Goal: Task Accomplishment & Management: Manage account settings

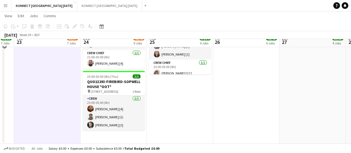
scroll to position [621, 0]
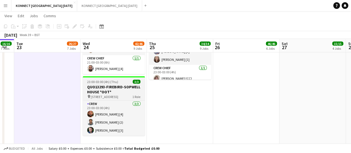
click at [112, 82] on span "23:00-03:00 (4h) (Thu)" at bounding box center [102, 82] width 31 height 4
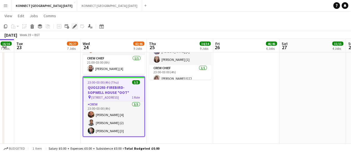
click at [74, 27] on icon at bounding box center [74, 26] width 3 height 3
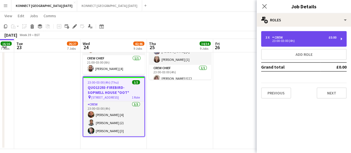
click at [313, 40] on div "23:00-03:00 (4h)" at bounding box center [301, 40] width 71 height 3
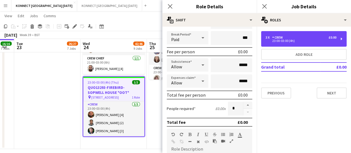
scroll to position [65, 0]
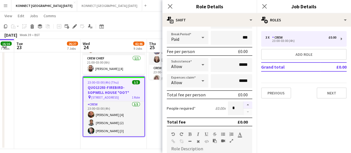
click at [247, 105] on button "button" at bounding box center [247, 104] width 9 height 7
type input "*"
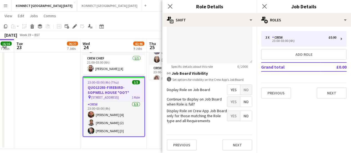
scroll to position [223, 0]
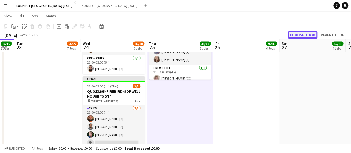
click at [306, 33] on button "Publish 1 job" at bounding box center [303, 34] width 30 height 7
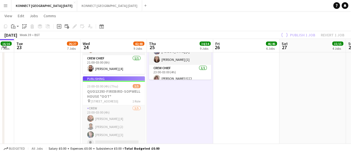
scroll to position [646, 0]
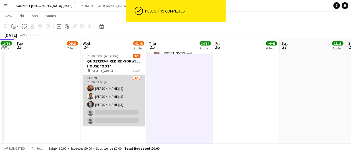
click at [124, 112] on app-card-role "Crew [DATE] 23:00-03:00 (4h) [PERSON_NAME] [4] [PERSON_NAME] (2) [PERSON_NAME] …" at bounding box center [114, 100] width 62 height 51
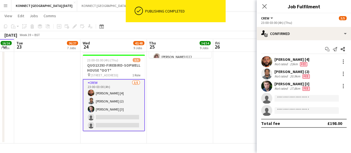
scroll to position [642, 0]
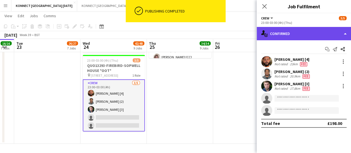
click at [272, 37] on div "single-neutral-actions-check-2 Confirmed" at bounding box center [304, 33] width 94 height 13
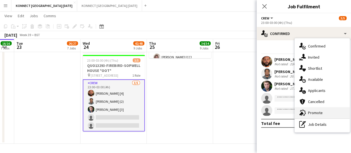
click at [310, 112] on span "Promote" at bounding box center [315, 112] width 15 height 5
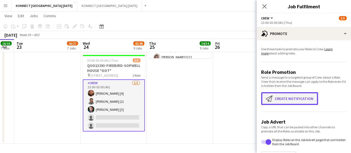
click at [304, 104] on button "Create notification Create notification" at bounding box center [289, 98] width 57 height 13
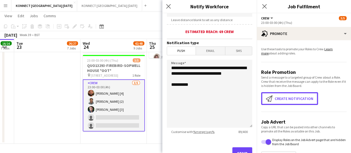
scroll to position [131, 0]
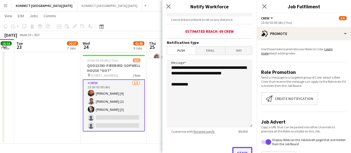
click at [239, 151] on button "Send" at bounding box center [242, 153] width 20 height 12
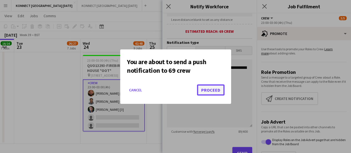
click at [218, 89] on button "Proceed" at bounding box center [210, 89] width 27 height 11
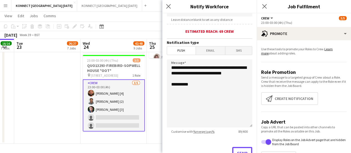
scroll to position [137, 0]
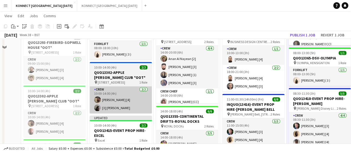
scroll to position [107, 0]
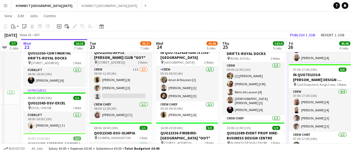
click at [108, 57] on h3 "QUO13301-APPLE [PERSON_NAME] CLUB *OOT*" at bounding box center [121, 55] width 62 height 10
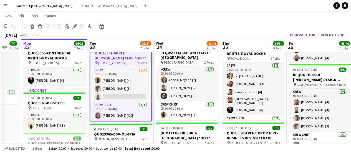
click at [74, 27] on icon at bounding box center [74, 26] width 3 height 3
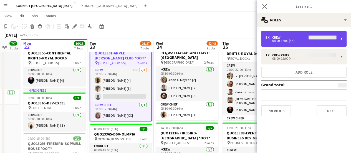
click at [287, 36] on div "3 x Crew" at bounding box center [301, 38] width 71 height 4
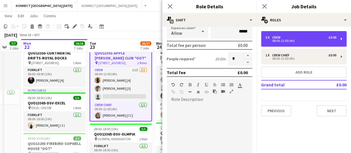
scroll to position [114, 0]
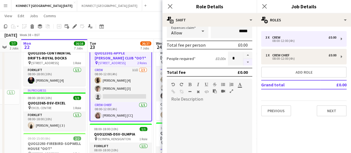
click at [244, 64] on button "button" at bounding box center [247, 62] width 9 height 7
type input "*"
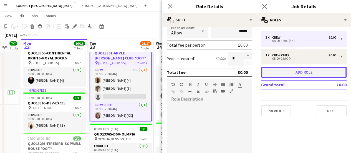
click at [269, 73] on button "Add role" at bounding box center [303, 72] width 85 height 11
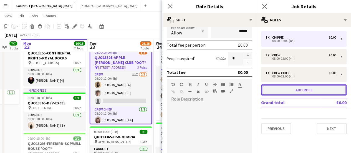
type input "*******"
type input "*****"
type input "*"
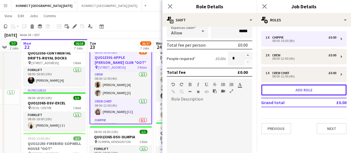
scroll to position [0, 0]
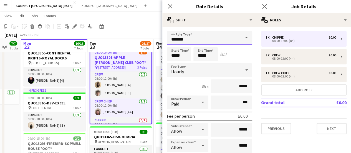
click at [193, 37] on input "*******" at bounding box center [209, 38] width 85 height 14
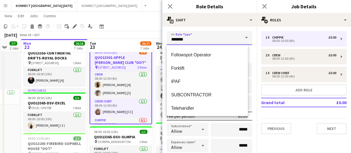
scroll to position [65, 0]
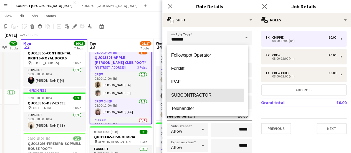
click at [194, 95] on span "SUBCONTRACTOR" at bounding box center [207, 94] width 72 height 5
type input "**********"
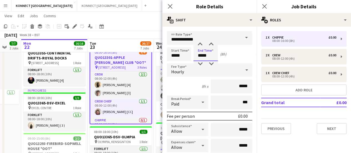
click at [205, 57] on app-time-picker "*****" at bounding box center [205, 55] width 24 height 4
click at [205, 54] on input "*****" at bounding box center [205, 54] width 24 height 14
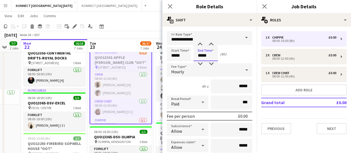
type input "*****"
click at [128, 30] on app-toolbar "Copy Paste Paste Ctrl+V Paste with crew Ctrl+Shift+V Paste linked Job [GEOGRAPH…" at bounding box center [175, 26] width 351 height 9
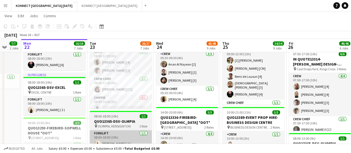
scroll to position [2, 0]
click at [124, 82] on app-card-role "Crew Chief [DATE] 08:00-12:00 (4h) [PERSON_NAME] [CC]" at bounding box center [121, 85] width 62 height 19
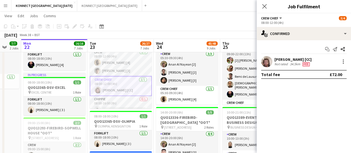
click at [291, 59] on div "[PERSON_NAME] [CC]" at bounding box center [292, 59] width 37 height 5
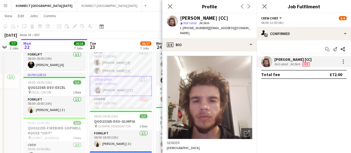
drag, startPoint x: 182, startPoint y: 28, endPoint x: 206, endPoint y: 31, distance: 24.9
click at [206, 31] on div "[PERSON_NAME] [CC] star Not rated 34.5km t. [PHONE_NUMBER] | [EMAIL_ADDRESS][DO…" at bounding box center [209, 25] width 94 height 25
copy span "[PHONE_NUMBER]"
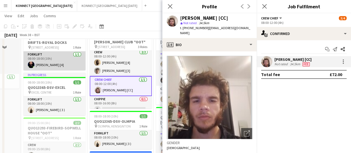
scroll to position [80, 0]
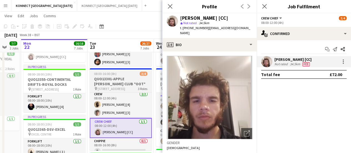
click at [125, 82] on h3 "QUO13301-APPLE [PERSON_NAME] CLUB *OOT*" at bounding box center [121, 81] width 62 height 10
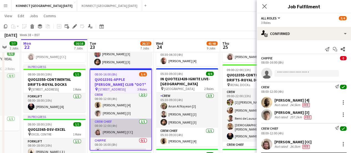
click at [115, 119] on app-card-role "Crew Chief [DATE] 08:00-12:00 (4h) [PERSON_NAME] [CC]" at bounding box center [120, 128] width 61 height 19
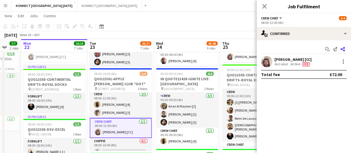
click at [344, 51] on icon at bounding box center [343, 49] width 4 height 4
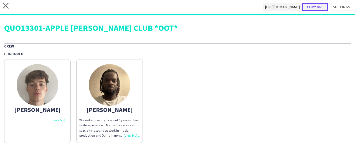
click at [317, 9] on button "Copy url" at bounding box center [315, 7] width 26 height 8
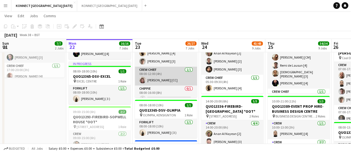
scroll to position [7, 0]
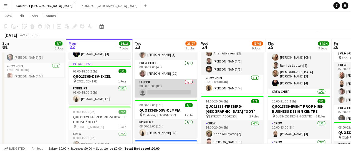
click at [175, 82] on app-card-role "CHIPPIE 0/1 08:00-16:00 (8h) single-neutral-actions" at bounding box center [166, 88] width 62 height 19
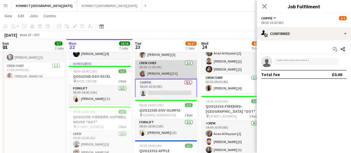
click at [156, 73] on app-card-role "Crew Chief [DATE] 08:00-12:00 (4h) [PERSON_NAME] [CC]" at bounding box center [166, 69] width 62 height 19
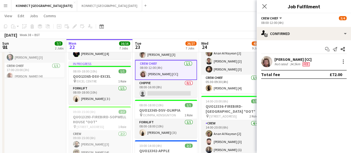
click at [294, 57] on div "[PERSON_NAME] [CC]" at bounding box center [292, 59] width 37 height 5
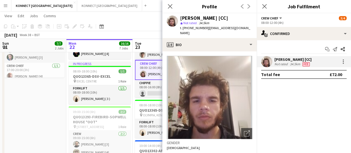
drag, startPoint x: 182, startPoint y: 26, endPoint x: 206, endPoint y: 27, distance: 24.2
click at [206, 27] on span "t. [PHONE_NUMBER]" at bounding box center [194, 28] width 29 height 4
copy span "[PHONE_NUMBER]"
click at [132, 18] on app-page-menu "View Day view expanded Day view collapsed Month view Date picker Jump to [DATE]…" at bounding box center [175, 16] width 351 height 11
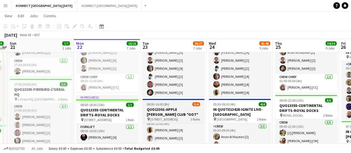
scroll to position [0, 125]
click at [152, 108] on h3 "QUO13301-APPLE [PERSON_NAME] CLUB *OOT*" at bounding box center [173, 112] width 62 height 10
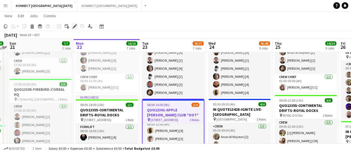
click at [75, 28] on icon "Edit" at bounding box center [74, 26] width 4 height 4
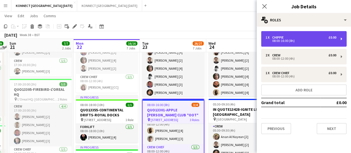
click at [293, 42] on div "08:00-16:00 (8h)" at bounding box center [301, 40] width 71 height 3
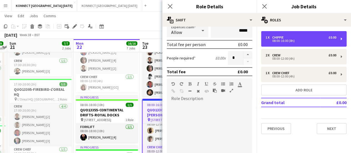
scroll to position [0, 0]
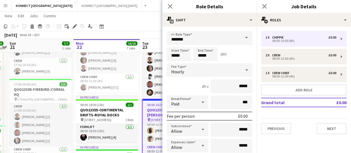
click at [218, 41] on input "*******" at bounding box center [209, 38] width 85 height 14
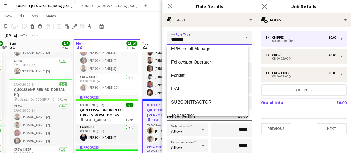
scroll to position [67, 0]
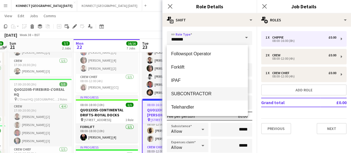
click at [199, 89] on mat-option "SUBCONTRACTOR" at bounding box center [207, 93] width 81 height 13
type input "**********"
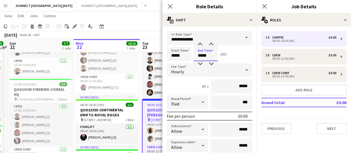
click at [210, 57] on input "*****" at bounding box center [205, 54] width 24 height 14
type input "*****"
click at [144, 23] on app-toolbar "Copy Paste Paste Ctrl+V Paste with crew Ctrl+Shift+V Paste linked Job [GEOGRAPH…" at bounding box center [175, 26] width 351 height 9
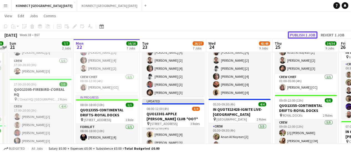
click at [311, 36] on button "Publish 1 job" at bounding box center [303, 34] width 30 height 7
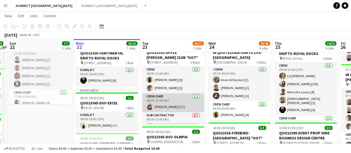
scroll to position [7, 0]
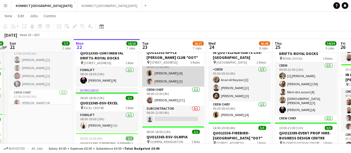
click at [168, 73] on app-card-role "Crew [DATE] 08:00-12:00 (4h) [PERSON_NAME] [4] [PERSON_NAME] [3]" at bounding box center [173, 73] width 62 height 27
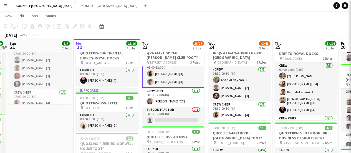
scroll to position [7, 0]
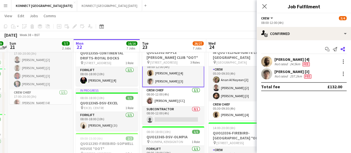
click at [340, 51] on app-icon "Share" at bounding box center [343, 49] width 8 height 8
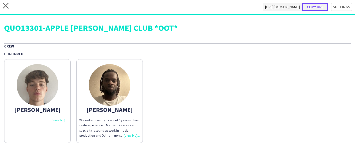
click at [321, 10] on button "Copy url" at bounding box center [315, 7] width 26 height 8
click at [9, 6] on div "close [URL][DOMAIN_NAME] Copy url Settings" at bounding box center [177, 7] width 355 height 15
click at [6, 7] on icon "close" at bounding box center [6, 6] width 6 height 6
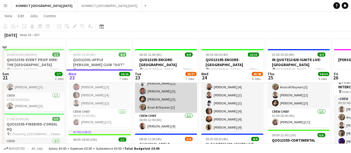
scroll to position [95, 0]
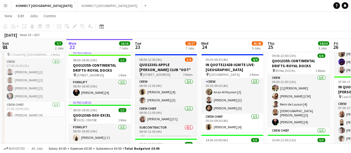
click at [148, 64] on h3 "QUO13301-APPLE [PERSON_NAME] CLUB *OOT*" at bounding box center [166, 67] width 62 height 10
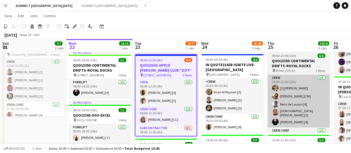
click at [74, 26] on icon at bounding box center [74, 26] width 3 height 3
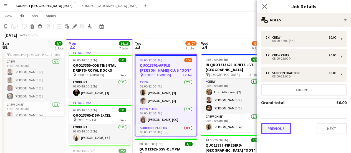
click at [282, 129] on button "Previous" at bounding box center [276, 128] width 30 height 11
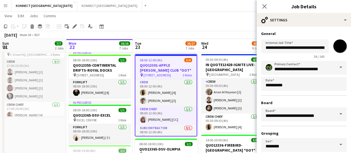
click at [340, 45] on input "*******" at bounding box center [340, 46] width 20 height 20
type input "*******"
click at [220, 14] on app-page-menu "View Day view expanded Day view collapsed Month view Date picker Jump to [DATE]…" at bounding box center [175, 16] width 351 height 11
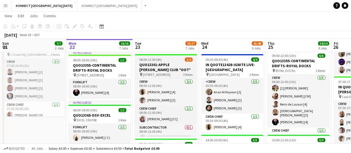
click at [155, 66] on h3 "QUO13301-APPLE [PERSON_NAME] CLUB *OOT*" at bounding box center [166, 67] width 62 height 10
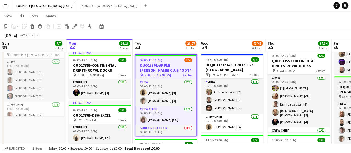
click at [75, 26] on icon at bounding box center [74, 26] width 3 height 3
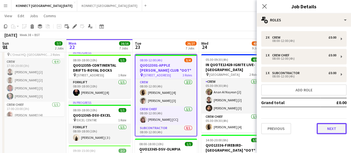
click at [321, 125] on button "Next" at bounding box center [332, 128] width 30 height 11
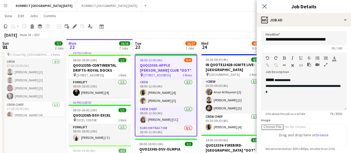
scroll to position [0, 0]
click at [307, 90] on div "**********" at bounding box center [304, 89] width 77 height 12
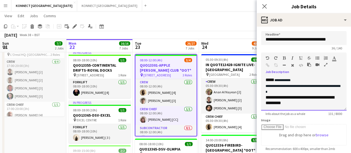
click at [294, 97] on span "**********" at bounding box center [300, 100] width 69 height 10
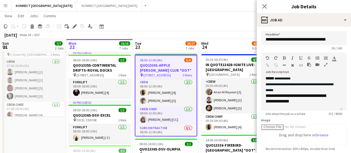
click at [221, 25] on app-toolbar "Copy Paste Paste Ctrl+V Paste with crew Ctrl+Shift+V Paste linked Job [GEOGRAPH…" at bounding box center [175, 26] width 351 height 9
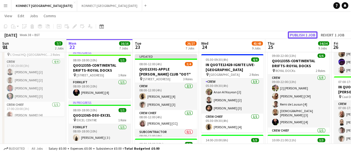
click at [303, 34] on button "Publish 1 job" at bounding box center [303, 34] width 30 height 7
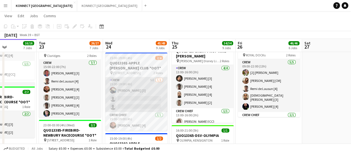
scroll to position [345, 0]
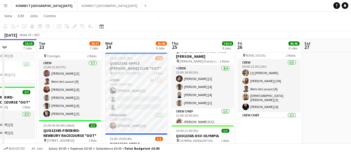
click at [116, 70] on h3 "QUO13301-APPLE [PERSON_NAME] CLUB *OOT*" at bounding box center [136, 66] width 62 height 10
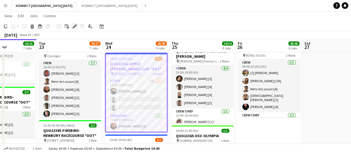
click at [76, 24] on icon at bounding box center [75, 24] width 1 height 1
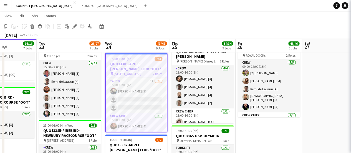
type input "**********"
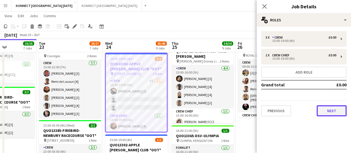
click at [330, 112] on button "Next" at bounding box center [332, 110] width 30 height 11
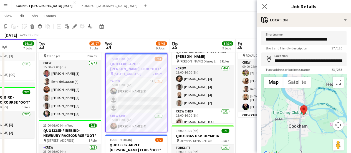
scroll to position [43, 0]
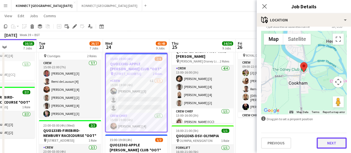
click at [325, 143] on button "Next" at bounding box center [332, 142] width 30 height 11
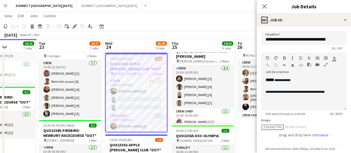
scroll to position [0, 0]
click at [335, 95] on div at bounding box center [302, 98] width 72 height 6
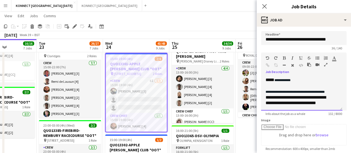
scroll to position [8, 0]
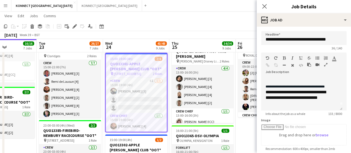
click at [238, 35] on div "[DATE] Week 39 • BST" at bounding box center [175, 35] width 351 height 8
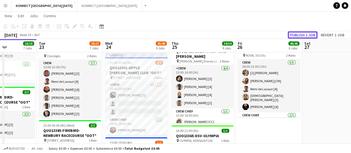
click at [305, 34] on button "Publish 1 job" at bounding box center [303, 34] width 30 height 7
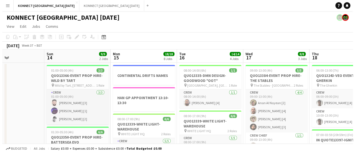
scroll to position [0, 133]
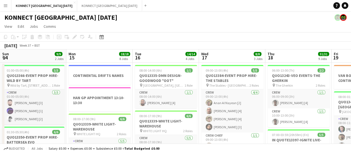
click at [144, 6] on app-icon "Add" at bounding box center [145, 5] width 2 height 2
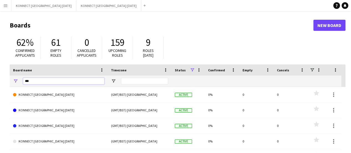
click at [81, 83] on input "***" at bounding box center [63, 81] width 81 height 7
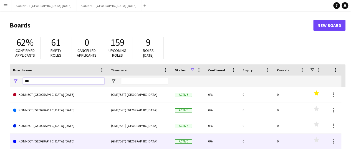
type input "***"
click at [73, 142] on link "KONNECT [GEOGRAPHIC_DATA] [DATE]" at bounding box center [58, 141] width 91 height 16
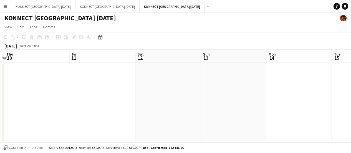
scroll to position [0, 127]
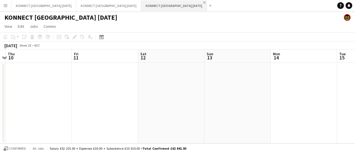
click at [203, 2] on app-icon "Close" at bounding box center [204, 2] width 2 height 2
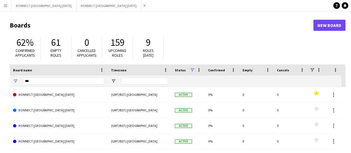
click at [143, 5] on app-icon "Add" at bounding box center [144, 5] width 2 height 2
click at [76, 84] on input "***" at bounding box center [63, 81] width 81 height 7
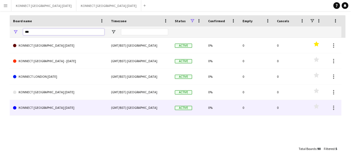
type input "***"
click at [57, 109] on link "KONNECT [GEOGRAPHIC_DATA] [DATE]" at bounding box center [58, 108] width 91 height 16
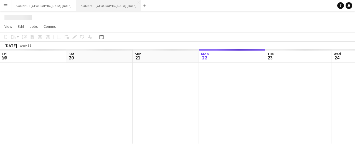
scroll to position [0, 133]
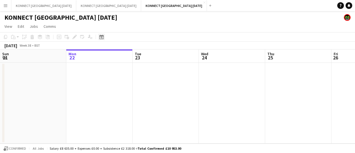
click at [102, 35] on icon "Date picker" at bounding box center [101, 37] width 4 height 4
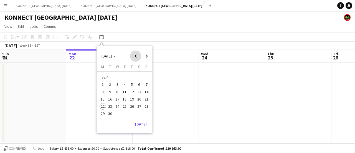
click at [136, 52] on span "Previous month" at bounding box center [135, 56] width 11 height 11
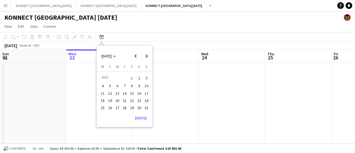
click at [140, 105] on span "30" at bounding box center [139, 107] width 7 height 7
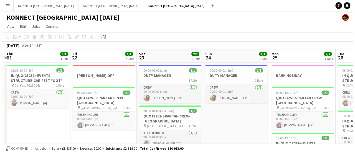
scroll to position [0, 130]
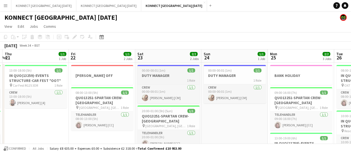
click at [168, 78] on div "1 Role" at bounding box center [168, 80] width 62 height 4
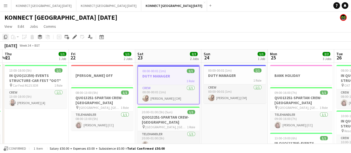
click at [3, 36] on div "Copy" at bounding box center [5, 37] width 7 height 7
click at [38, 5] on button "KONNECT [GEOGRAPHIC_DATA] [DATE] Close" at bounding box center [43, 5] width 65 height 11
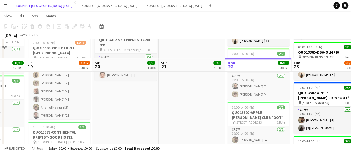
scroll to position [210, 0]
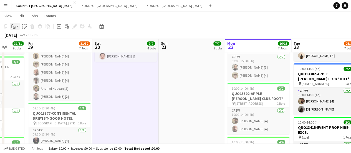
click at [15, 27] on icon "Paste" at bounding box center [13, 26] width 4 height 4
click at [22, 47] on link "Paste with crew Ctrl+Shift+V" at bounding box center [41, 46] width 52 height 5
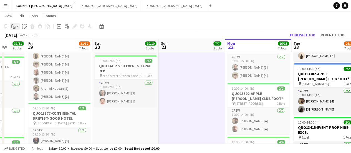
click at [18, 27] on app-action-btn "Paste" at bounding box center [15, 26] width 10 height 7
click at [43, 46] on link "Paste with crew Ctrl+Shift+V" at bounding box center [41, 46] width 52 height 5
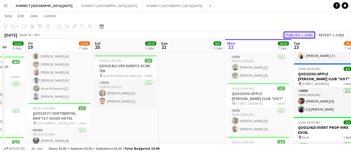
click at [306, 35] on button "Publish 2 jobs" at bounding box center [299, 34] width 32 height 7
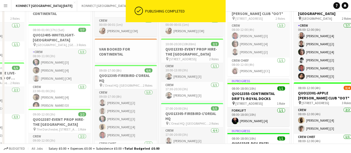
scroll to position [0, 0]
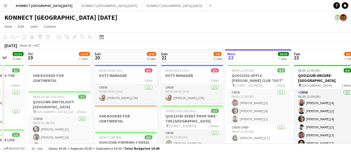
click at [239, 70] on span "08:00-12:00 (4h)" at bounding box center [243, 70] width 22 height 4
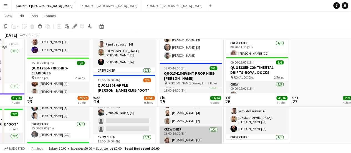
scroll to position [396, 0]
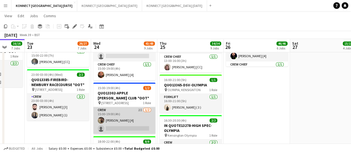
click at [139, 116] on app-card-role "Crew 2I [DATE] 15:00-19:00 (4h) [PERSON_NAME] [4] single-neutral-actions" at bounding box center [124, 120] width 62 height 27
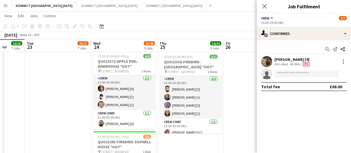
scroll to position [642, 0]
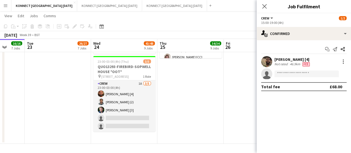
click at [129, 116] on app-card-role "Crew 1A [DATE] 23:00-03:00 (4h) [PERSON_NAME] [4] [PERSON_NAME] (2) [PERSON_NAM…" at bounding box center [124, 105] width 62 height 51
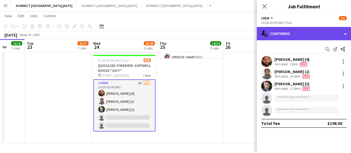
click at [302, 36] on div "single-neutral-actions-check-2 Confirmed" at bounding box center [304, 33] width 94 height 13
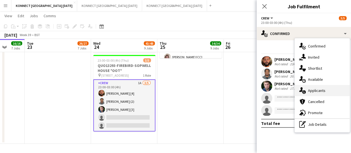
click at [310, 91] on span "Applicants" at bounding box center [316, 90] width 17 height 5
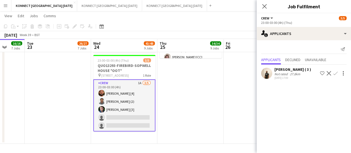
click at [335, 74] on app-icon "Confirm" at bounding box center [335, 73] width 4 height 4
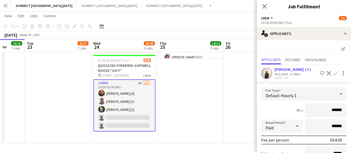
scroll to position [58, 0]
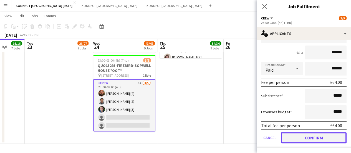
click at [301, 138] on button "Confirm" at bounding box center [314, 137] width 66 height 11
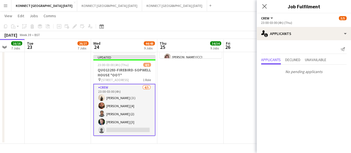
scroll to position [0, 0]
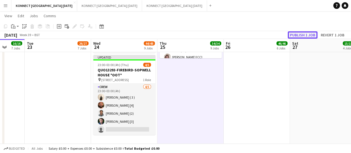
click at [312, 34] on button "Publish 1 job" at bounding box center [303, 34] width 30 height 7
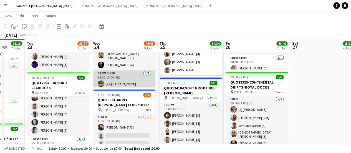
scroll to position [339, 0]
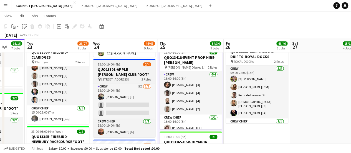
click at [107, 75] on h3 "QUO13301-APPLE [PERSON_NAME] CLUB *OOT*" at bounding box center [124, 72] width 62 height 10
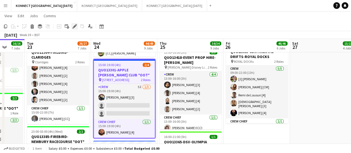
click at [72, 26] on div "Edit" at bounding box center [74, 26] width 7 height 7
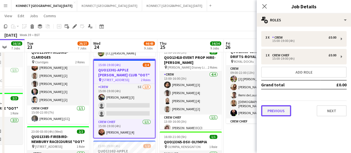
click at [268, 112] on button "Previous" at bounding box center [276, 110] width 30 height 11
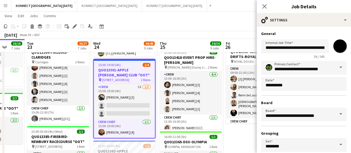
click at [335, 47] on input "*******" at bounding box center [340, 46] width 20 height 20
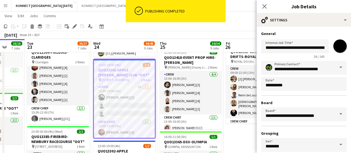
type input "*******"
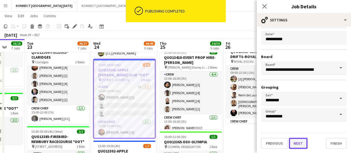
click at [293, 140] on button "Next" at bounding box center [298, 143] width 19 height 11
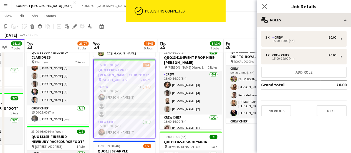
scroll to position [0, 0]
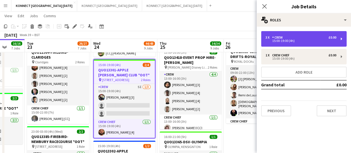
click at [278, 45] on div "3 x Crew £0.00 15:00-19:00 (4h)" at bounding box center [303, 39] width 85 height 16
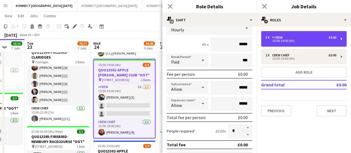
scroll to position [42, 0]
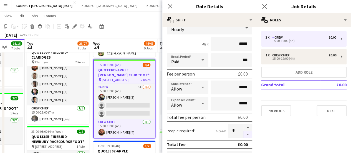
click at [244, 134] on button "button" at bounding box center [247, 134] width 9 height 7
type input "*"
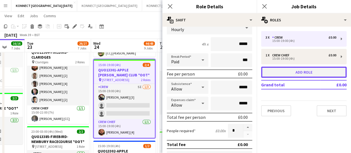
click at [284, 71] on button "Add role" at bounding box center [303, 72] width 85 height 11
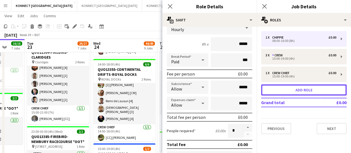
type input "*******"
type input "*****"
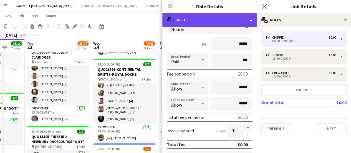
click at [203, 25] on div "multiple-actions-text Shift" at bounding box center [209, 19] width 94 height 13
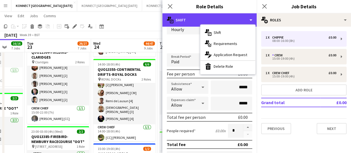
scroll to position [0, 0]
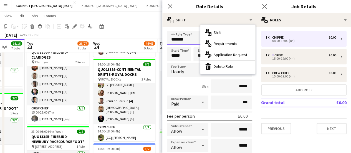
click at [184, 40] on input "*******" at bounding box center [209, 38] width 85 height 14
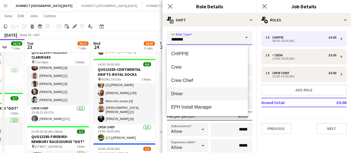
scroll to position [67, 0]
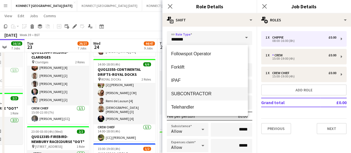
click at [192, 93] on span "SUBCONTRACTOR" at bounding box center [207, 93] width 72 height 5
type input "**********"
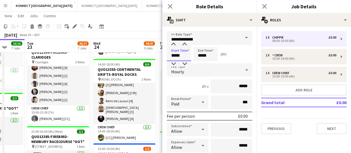
click at [181, 58] on input "*****" at bounding box center [179, 54] width 24 height 14
type input "*****"
click at [206, 56] on input "*****" at bounding box center [205, 54] width 24 height 14
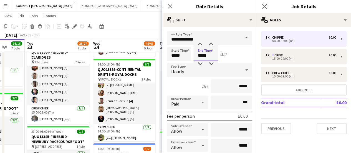
click at [206, 56] on input "*****" at bounding box center [205, 54] width 24 height 14
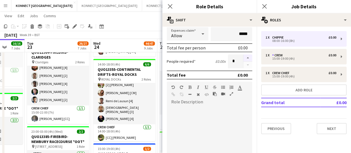
type input "*****"
click at [245, 59] on button "button" at bounding box center [247, 57] width 9 height 7
type input "*"
click at [134, 30] on app-toolbar "Copy Paste Paste Ctrl+V Paste with crew Ctrl+Shift+V Paste linked Job [GEOGRAPH…" at bounding box center [175, 26] width 351 height 9
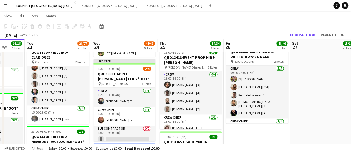
click at [303, 39] on app-board-header-date "Sat 27 15/15 4 Jobs" at bounding box center [323, 45] width 66 height 13
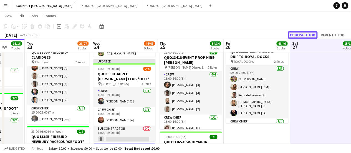
click at [303, 36] on button "Publish 1 job" at bounding box center [303, 34] width 30 height 7
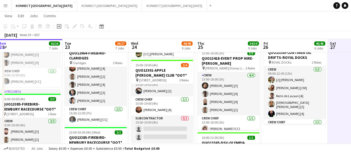
scroll to position [0, 0]
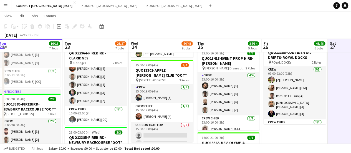
click at [147, 57] on app-date-cell "00:30-04:30 (4h) 10/10 QUO13195-ENCORE-[GEOGRAPHIC_DATA] pin [GEOGRAPHIC_DATA] …" at bounding box center [162, 87] width 66 height 727
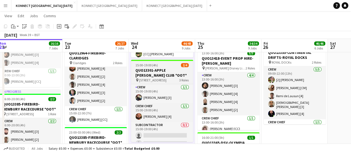
click at [147, 70] on h3 "QUO13301-APPLE [PERSON_NAME] CLUB *OOT*" at bounding box center [162, 73] width 62 height 10
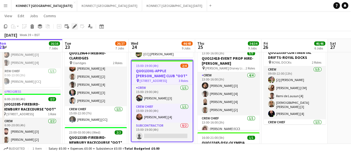
click at [74, 24] on icon "Edit" at bounding box center [74, 26] width 4 height 4
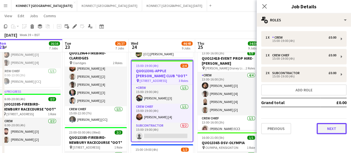
click at [332, 126] on button "Next" at bounding box center [332, 128] width 30 height 11
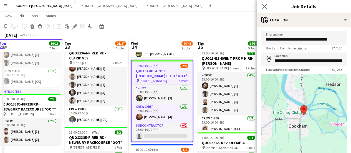
scroll to position [43, 0]
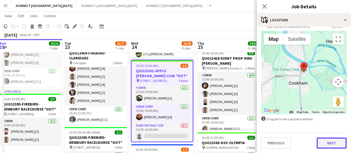
click at [327, 143] on button "Next" at bounding box center [332, 142] width 30 height 11
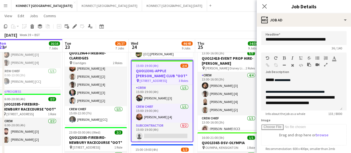
scroll to position [0, 0]
click at [207, 29] on app-toolbar "Copy Paste Paste Ctrl+V Paste with crew Ctrl+Shift+V Paste linked Job [GEOGRAPH…" at bounding box center [175, 26] width 351 height 9
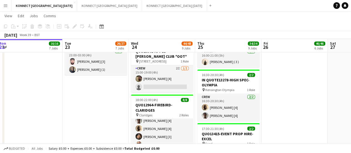
scroll to position [442, 0]
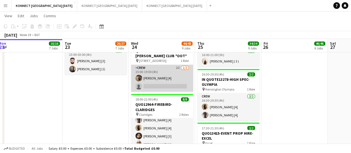
click at [169, 79] on app-card-role "Crew 2I [DATE] 15:00-19:00 (4h) [PERSON_NAME] [4] single-neutral-actions" at bounding box center [162, 78] width 62 height 27
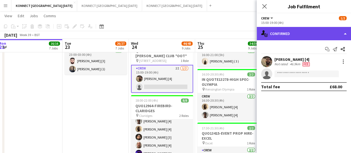
click at [292, 36] on div "single-neutral-actions-check-2 Confirmed" at bounding box center [304, 33] width 94 height 13
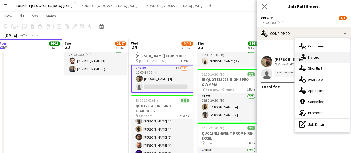
click at [304, 61] on div "single-neutral-actions-share-1 Invited" at bounding box center [322, 57] width 55 height 11
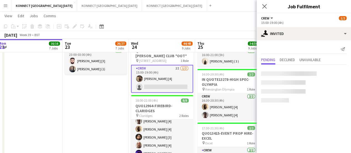
click at [278, 70] on div at bounding box center [304, 86] width 94 height 42
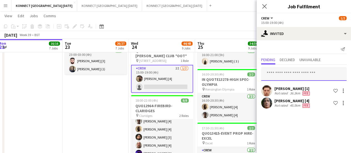
click at [278, 70] on input "text" at bounding box center [303, 74] width 85 height 14
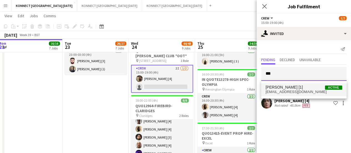
type input "***"
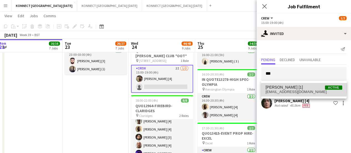
click at [290, 87] on span "[PERSON_NAME] [1]" at bounding box center [284, 87] width 37 height 5
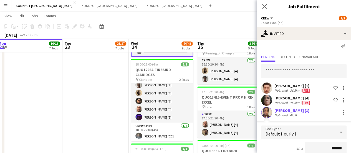
scroll to position [99, 0]
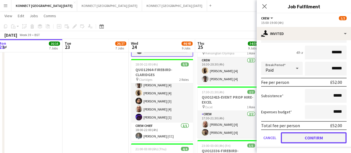
click at [295, 135] on button "Confirm" at bounding box center [314, 137] width 66 height 11
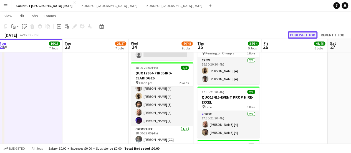
click at [305, 32] on button "Publish 1 job" at bounding box center [303, 34] width 30 height 7
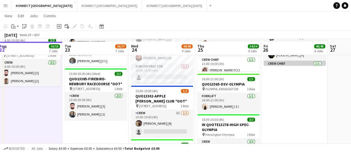
scroll to position [396, 0]
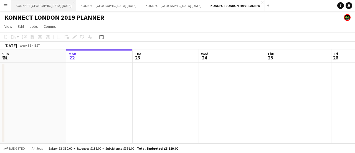
click at [50, 6] on button "KONNECT [GEOGRAPHIC_DATA] [DATE] Close" at bounding box center [43, 5] width 65 height 11
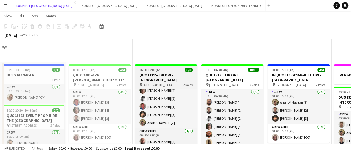
scroll to position [106, 0]
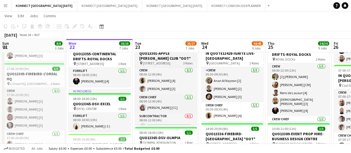
click at [152, 59] on h3 "QUO13301-APPLE [PERSON_NAME] CLUB *OOT*" at bounding box center [166, 56] width 62 height 10
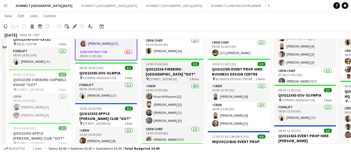
scroll to position [308, 0]
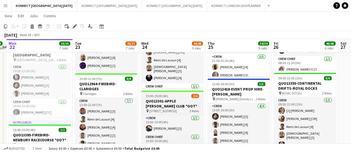
click at [154, 104] on h3 "QUO13301-APPLE [PERSON_NAME] CLUB *OOT*" at bounding box center [172, 104] width 62 height 10
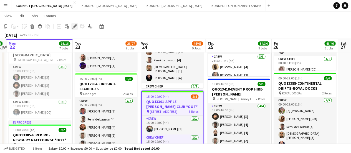
click at [76, 28] on icon "Edit" at bounding box center [74, 26] width 4 height 4
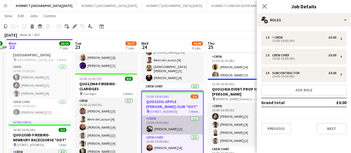
click at [183, 123] on app-card-role "Crew 1/1 15:00-19:00 (4h) Michael Brinkley [3]" at bounding box center [172, 124] width 61 height 19
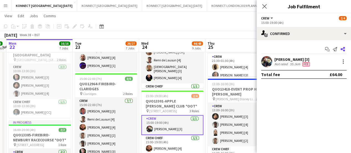
click at [343, 50] on icon "Share" at bounding box center [343, 49] width 4 height 4
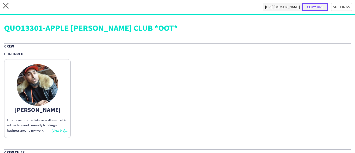
click at [315, 4] on button "Copy url" at bounding box center [315, 7] width 26 height 8
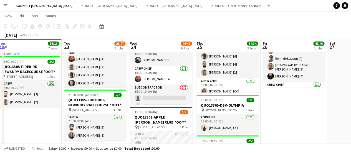
scroll to position [376, 0]
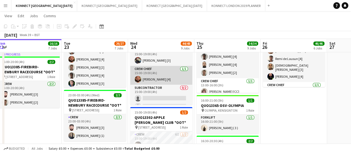
click at [160, 80] on app-card-role "Crew Chief 1/1 15:00-19:00 (4h) Elliott Dsane [4]" at bounding box center [161, 75] width 62 height 19
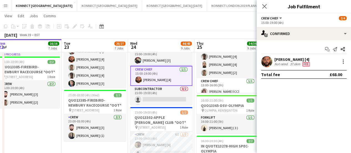
click at [277, 64] on div "Not rated" at bounding box center [281, 64] width 14 height 4
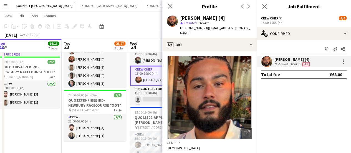
drag, startPoint x: 182, startPoint y: 29, endPoint x: 206, endPoint y: 30, distance: 24.1
click at [206, 30] on span "t. +4407908822334" at bounding box center [194, 28] width 29 height 4
copy span "+4407908822334"
click at [105, 27] on div "Date picker SEP 2025 SEP 2025 Monday M Tuesday T Wednesday W Thursday T Friday …" at bounding box center [100, 26] width 12 height 7
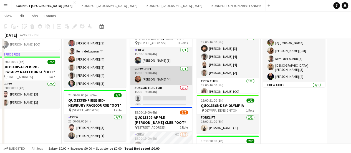
scroll to position [348, 0]
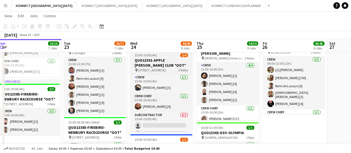
click at [142, 68] on div "pin Odney Ln, Cookham, Maidenhead SL6 9SR 3 Roles" at bounding box center [161, 70] width 62 height 4
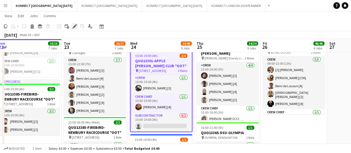
click at [74, 27] on icon at bounding box center [74, 26] width 3 height 3
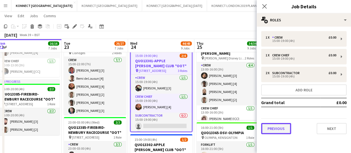
click at [276, 133] on button "Previous" at bounding box center [276, 128] width 30 height 11
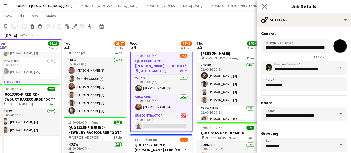
scroll to position [46, 0]
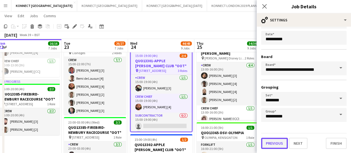
click at [283, 139] on button "Previous" at bounding box center [274, 143] width 27 height 11
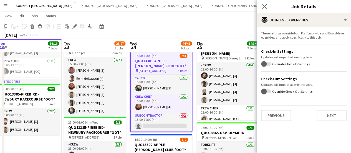
scroll to position [0, 0]
click at [272, 121] on button "Previous" at bounding box center [276, 115] width 30 height 11
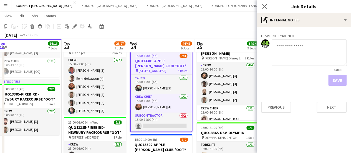
click at [278, 113] on div "Leave internal note 0 / 4000 Save Previous Next" at bounding box center [304, 72] width 94 height 90
click at [285, 105] on button "Previous" at bounding box center [276, 107] width 30 height 11
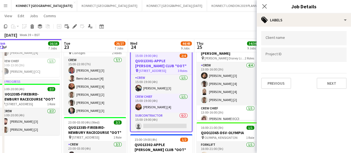
click at [283, 74] on div "Previous Next" at bounding box center [303, 81] width 85 height 16
click at [282, 84] on button "Previous" at bounding box center [276, 83] width 30 height 11
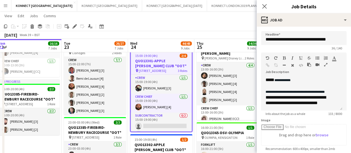
scroll to position [11, 0]
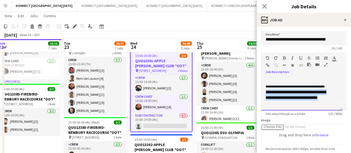
drag, startPoint x: 280, startPoint y: 107, endPoint x: 264, endPoint y: 93, distance: 21.4
click at [264, 93] on div "**********" at bounding box center [301, 93] width 81 height 33
